Goal: Use online tool/utility: Use online tool/utility

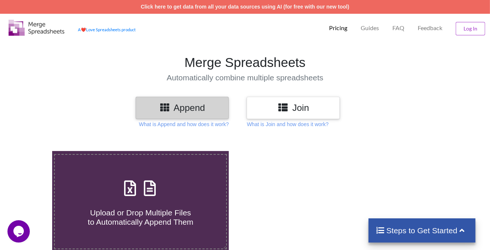
click at [113, 196] on div "Upload or Drop Multiple Files to Automatically Append Them" at bounding box center [140, 202] width 171 height 50
click at [32, 151] on input "Upload or Drop Multiple Files to Automatically Append Them" at bounding box center [32, 151] width 0 height 0
type input "C:\fakepath\Soil Health Card - 2025-09-17T111917.994.xlsx"
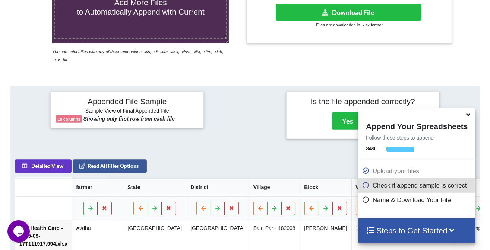
scroll to position [140, 0]
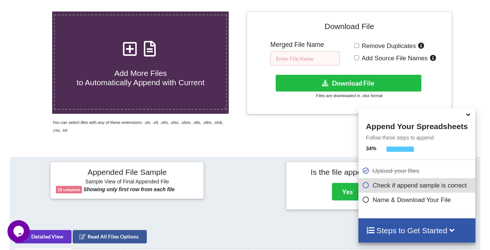
click at [304, 56] on input "text" at bounding box center [304, 58] width 69 height 14
type input "belhar2"
click at [363, 40] on div "Download File Merged File Name belhar2 Remove Duplicates Add Source File Names …" at bounding box center [349, 63] width 194 height 92
click at [363, 43] on span "Remove Duplicates" at bounding box center [387, 45] width 57 height 7
click at [359, 43] on input "Remove Duplicates" at bounding box center [356, 45] width 5 height 5
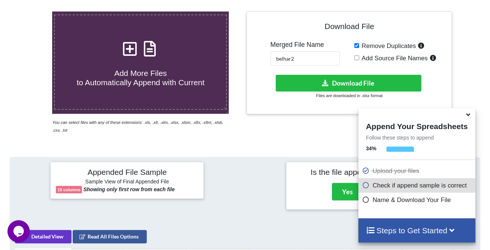
checkbox input "true"
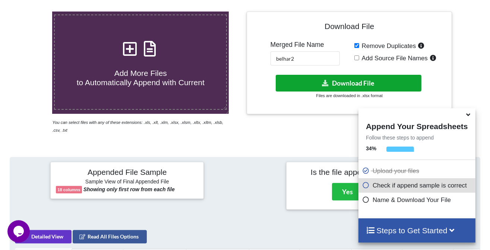
click at [357, 78] on button "Download File" at bounding box center [347, 83] width 145 height 17
